Goal: Transaction & Acquisition: Book appointment/travel/reservation

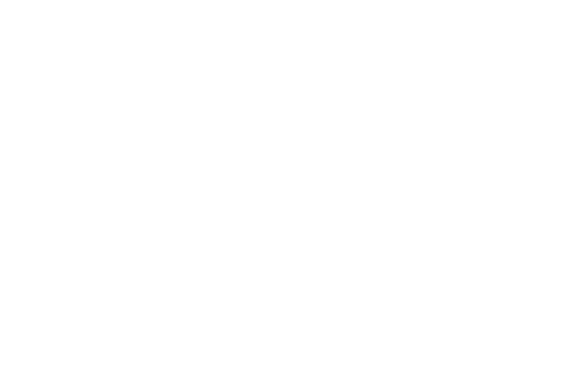
scroll to position [1341, 0]
click at [551, 160] on icon at bounding box center [554, 170] width 31 height 25
click at [553, 158] on icon at bounding box center [554, 170] width 31 height 25
click at [555, 162] on icon at bounding box center [554, 170] width 31 height 25
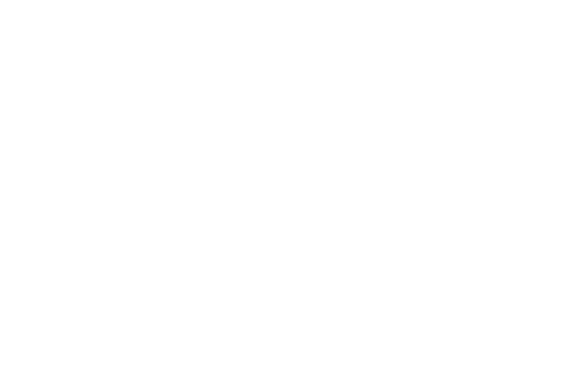
click at [544, 21] on img at bounding box center [550, 25] width 57 height 28
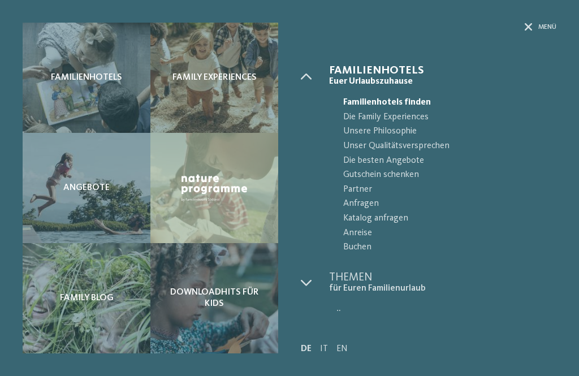
click at [124, 199] on div "Angebote" at bounding box center [87, 188] width 128 height 110
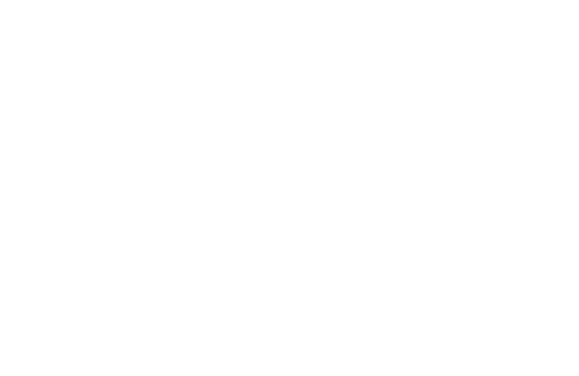
scroll to position [796, 0]
click at [291, 332] on icon at bounding box center [289, 322] width 20 height 20
click at [292, 222] on icon at bounding box center [289, 212] width 20 height 20
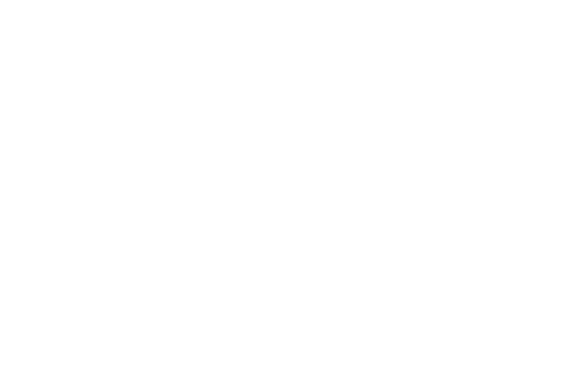
click at [292, 284] on icon at bounding box center [289, 274] width 20 height 20
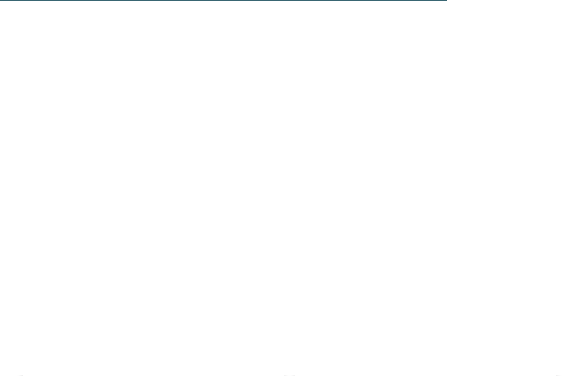
scroll to position [3209, 0]
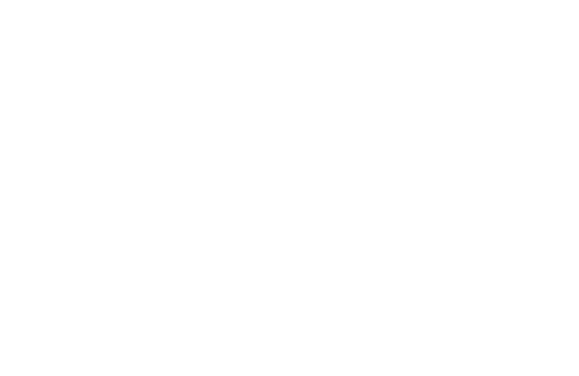
click at [364, 196] on link "mehr erfahren" at bounding box center [339, 192] width 66 height 8
click at [263, 54] on icon at bounding box center [260, 56] width 5 height 9
click at [556, 37] on icon at bounding box center [556, 42] width 24 height 20
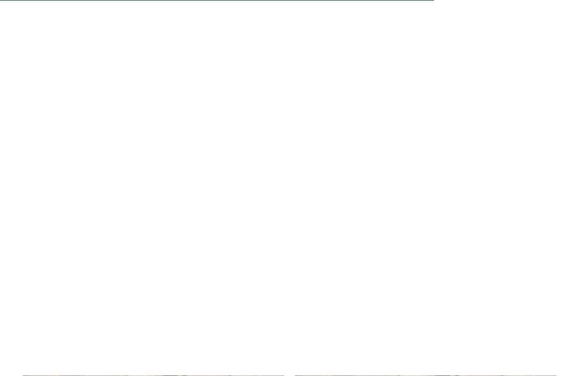
click at [493, 159] on img at bounding box center [425, 97] width 261 height 147
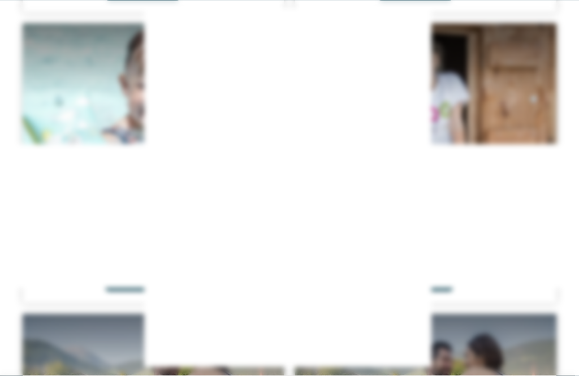
scroll to position [3121, 0]
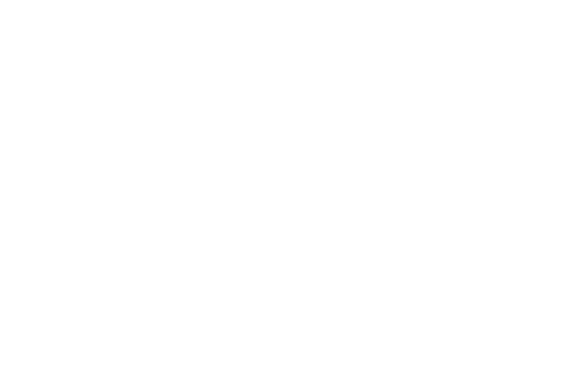
click at [487, 263] on div at bounding box center [289, 221] width 533 height 300
click at [552, 40] on icon at bounding box center [556, 42] width 24 height 20
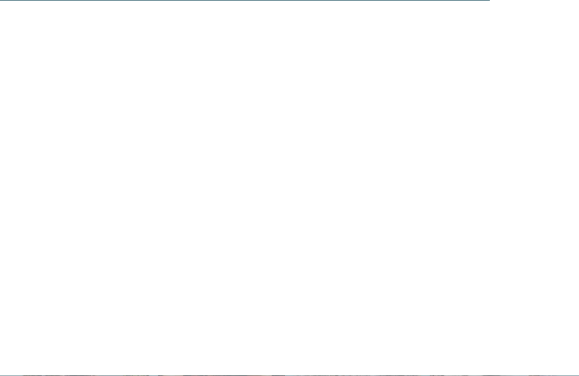
scroll to position [3531, 0]
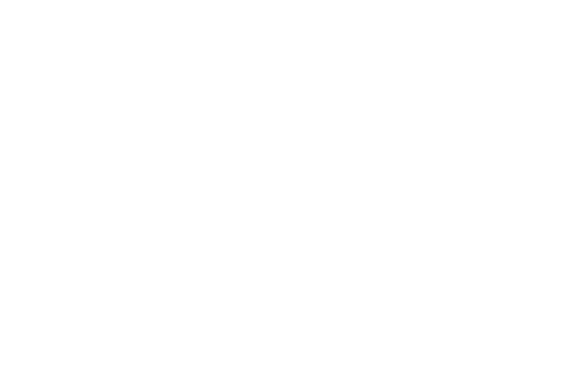
click at [298, 215] on icon at bounding box center [289, 205] width 20 height 20
click at [286, 217] on icon at bounding box center [289, 207] width 20 height 20
click at [362, 278] on link "mehr erfahren" at bounding box center [339, 274] width 66 height 8
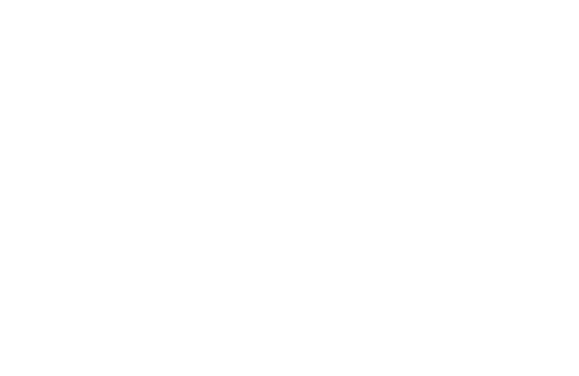
click at [558, 45] on icon at bounding box center [556, 42] width 24 height 20
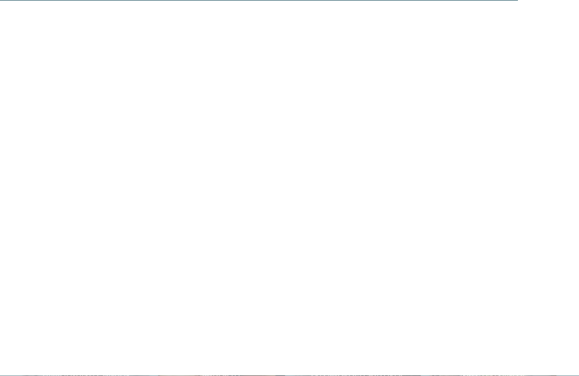
scroll to position [5295, 0]
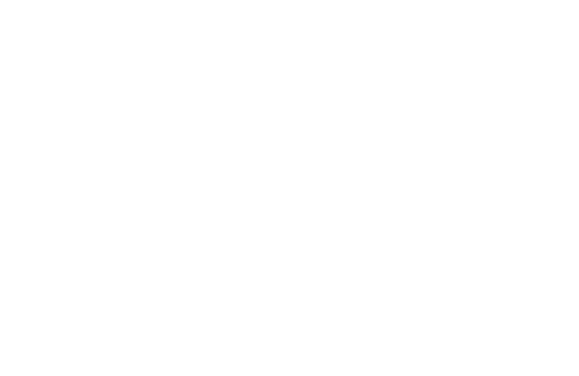
click at [288, 196] on icon at bounding box center [289, 186] width 20 height 20
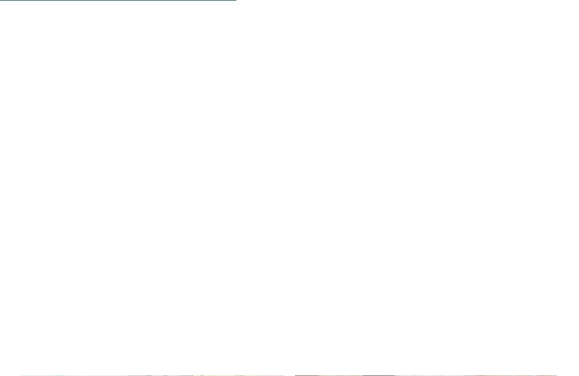
scroll to position [2755, 0]
